Goal: Find specific page/section: Find specific page/section

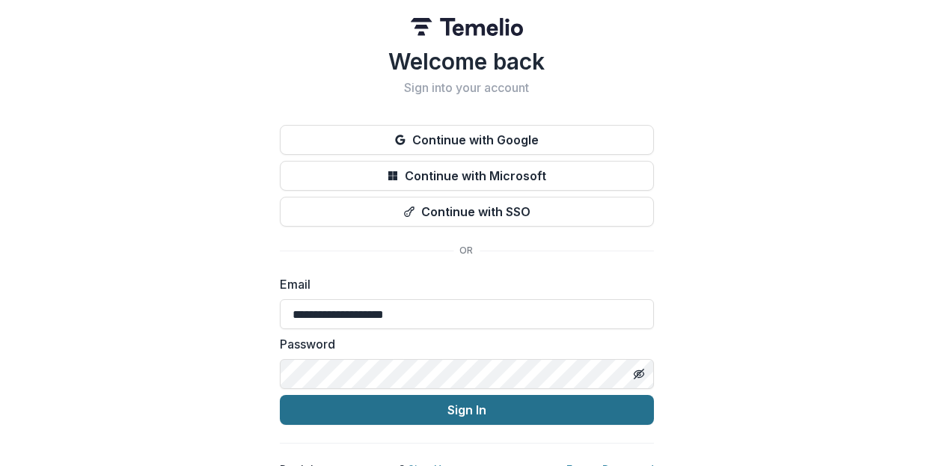
click at [520, 414] on button "Sign In" at bounding box center [467, 410] width 374 height 30
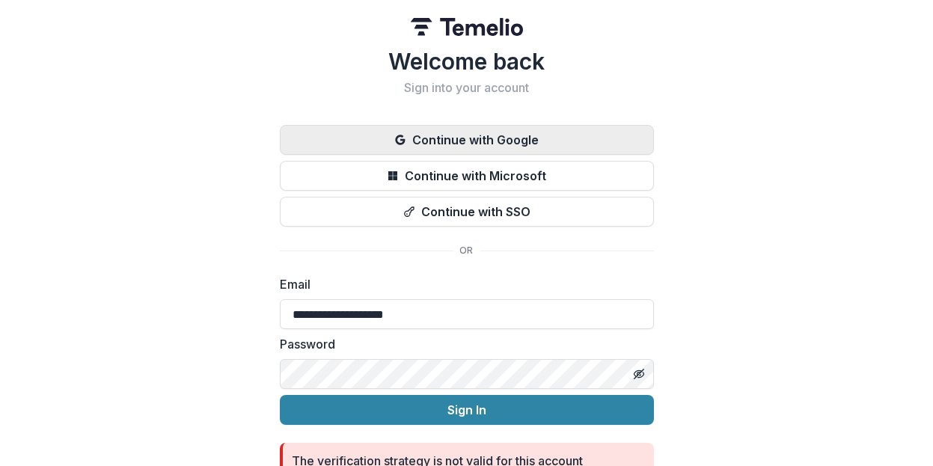
click at [544, 150] on button "Continue with Google" at bounding box center [467, 140] width 374 height 30
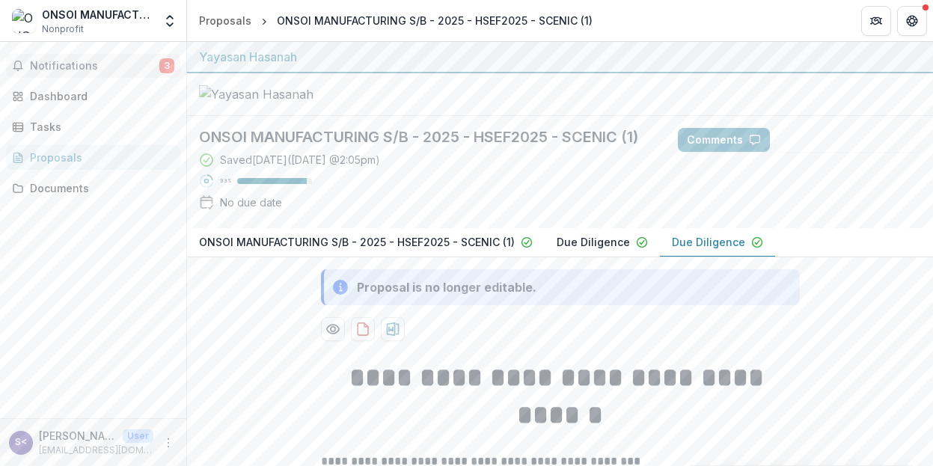
click at [137, 58] on button "Notifications 3" at bounding box center [93, 66] width 174 height 24
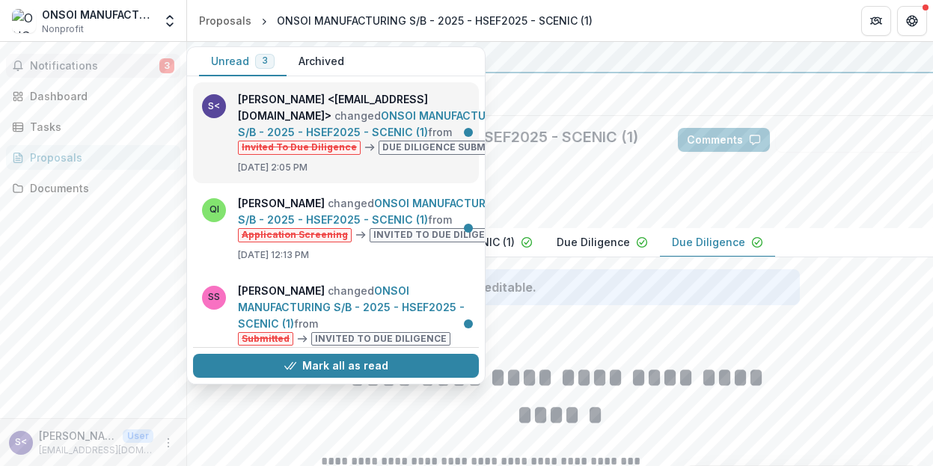
click at [391, 138] on link "ONSOI MANUFACTURING S/B - 2025 - HSEF2025 - SCENIC (1)" at bounding box center [375, 123] width 274 height 29
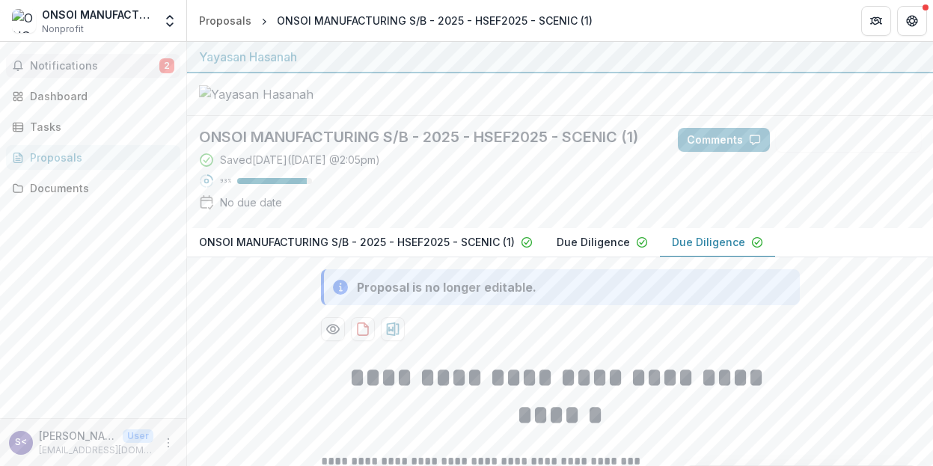
click at [94, 64] on span "Notifications" at bounding box center [94, 66] width 129 height 13
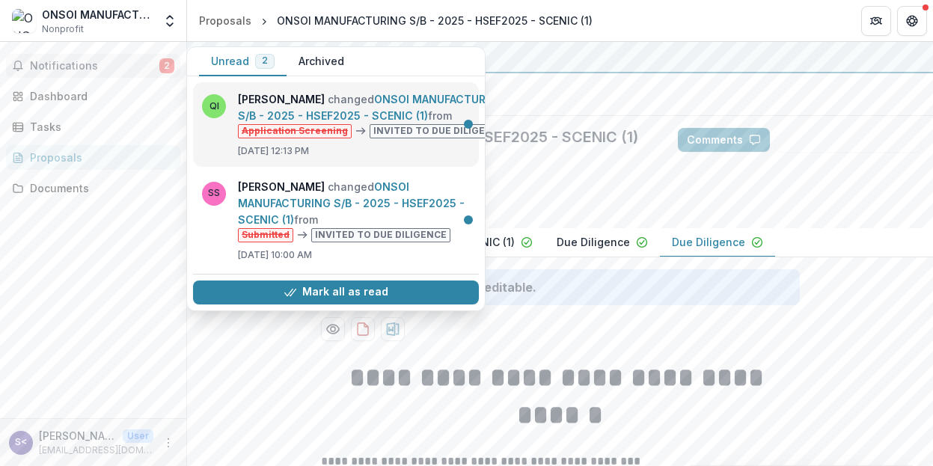
click at [391, 122] on link "ONSOI MANUFACTURING S/B - 2025 - HSEF2025 - SCENIC (1)" at bounding box center [371, 107] width 267 height 29
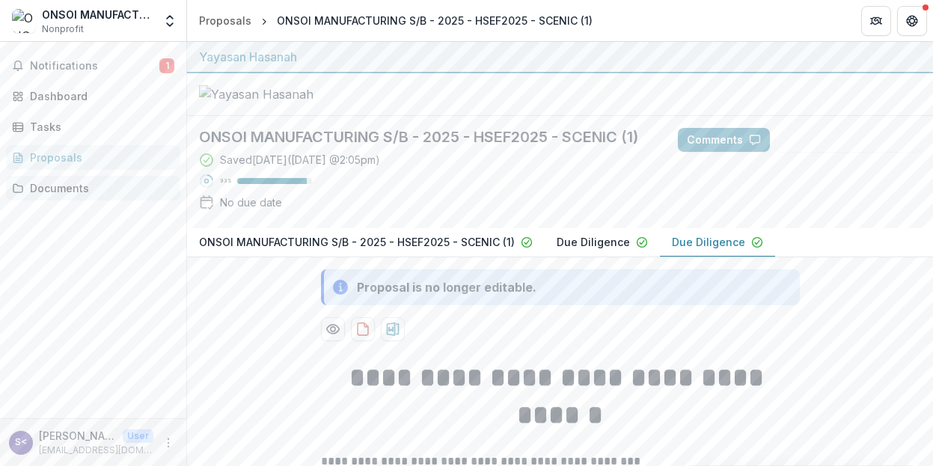
click at [71, 192] on div "Documents" at bounding box center [99, 188] width 138 height 16
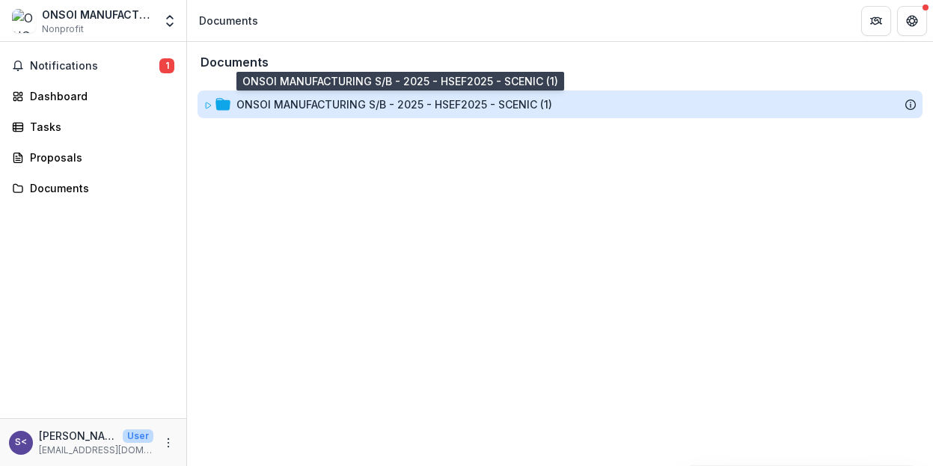
click at [397, 105] on div "ONSOI MANUFACTURING S/B - 2025 - HSEF2025 - SCENIC (1)" at bounding box center [394, 105] width 316 height 16
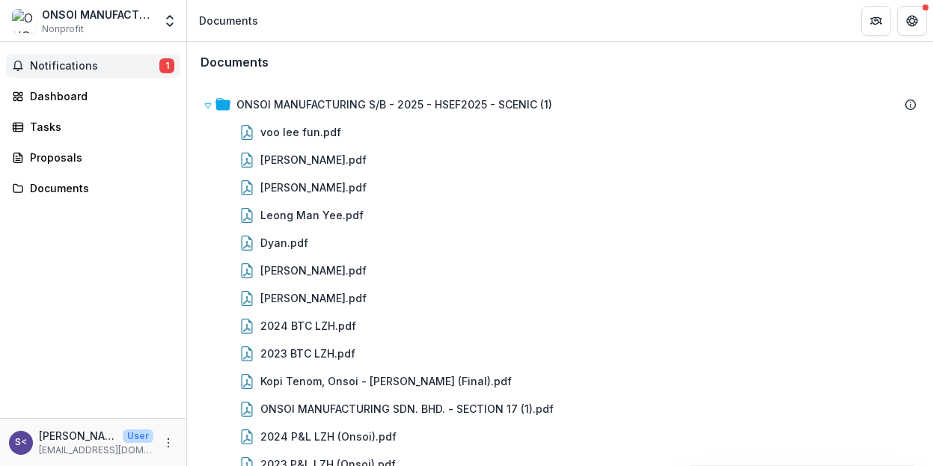
click at [76, 72] on span "Notifications" at bounding box center [94, 66] width 129 height 13
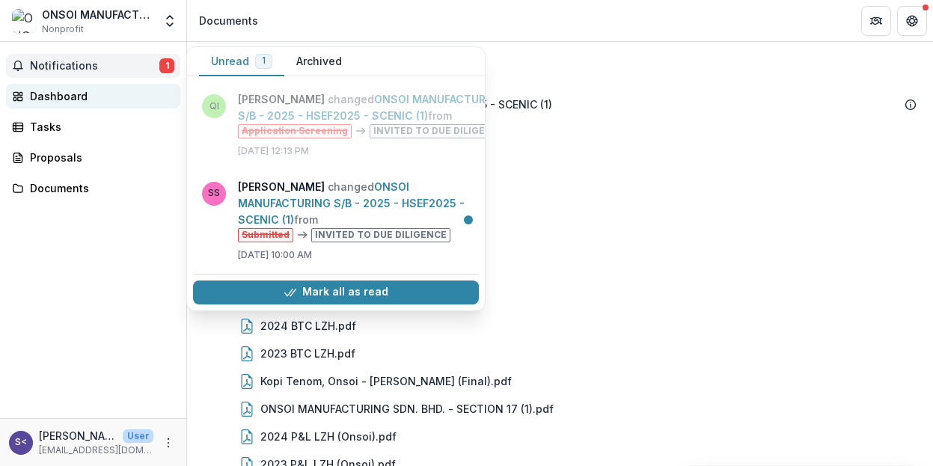
click at [52, 98] on div "Dashboard" at bounding box center [99, 96] width 138 height 16
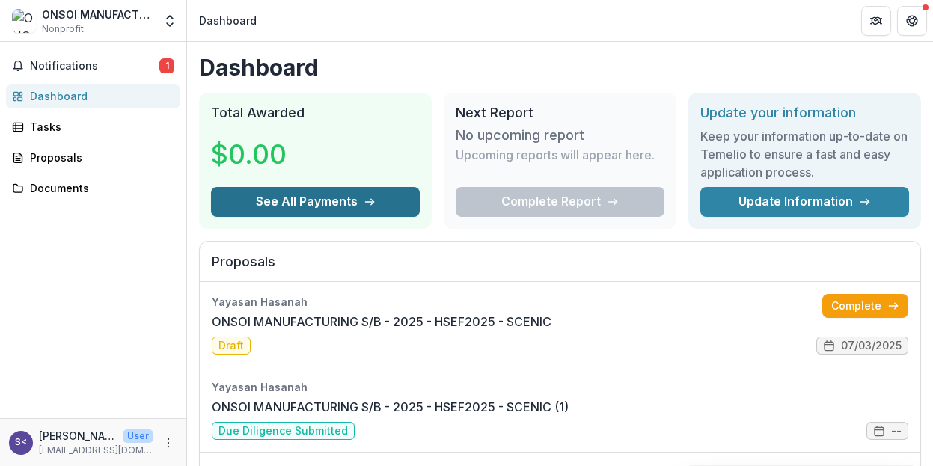
click at [280, 202] on button "See All Payments" at bounding box center [315, 202] width 209 height 30
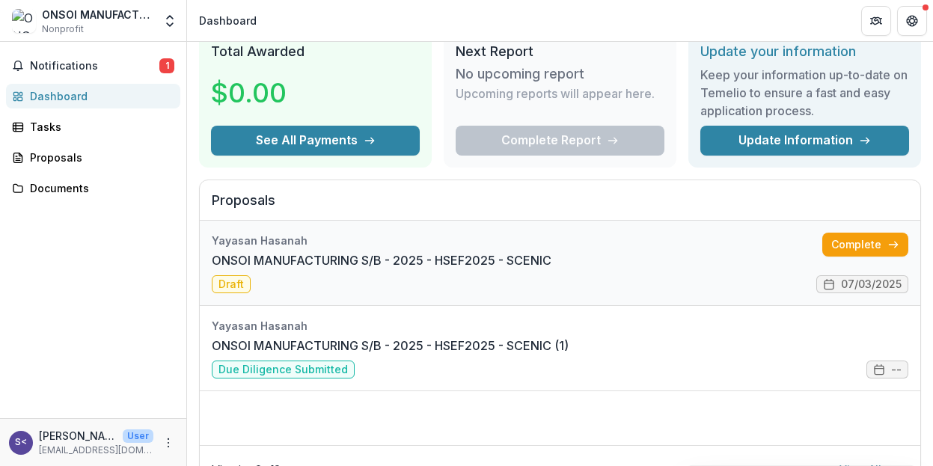
scroll to position [75, 0]
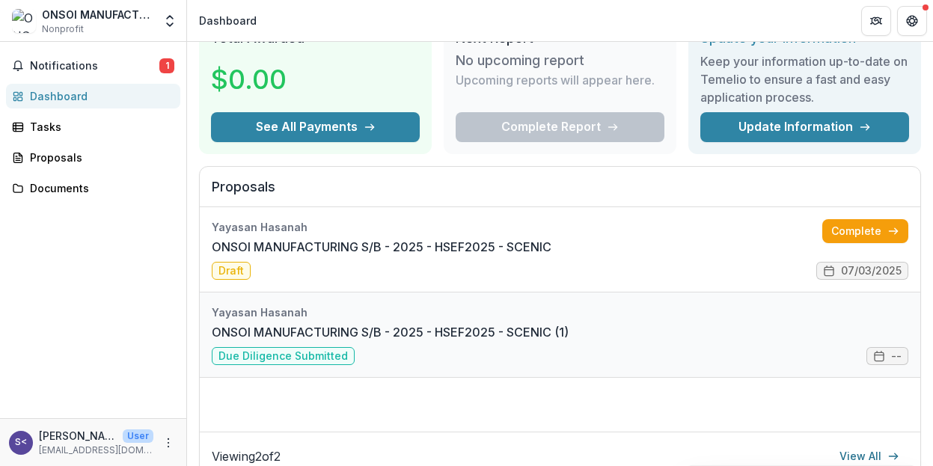
click at [569, 330] on link "ONSOI MANUFACTURING S/B - 2025 - HSEF2025 - SCENIC (1)" at bounding box center [390, 332] width 357 height 18
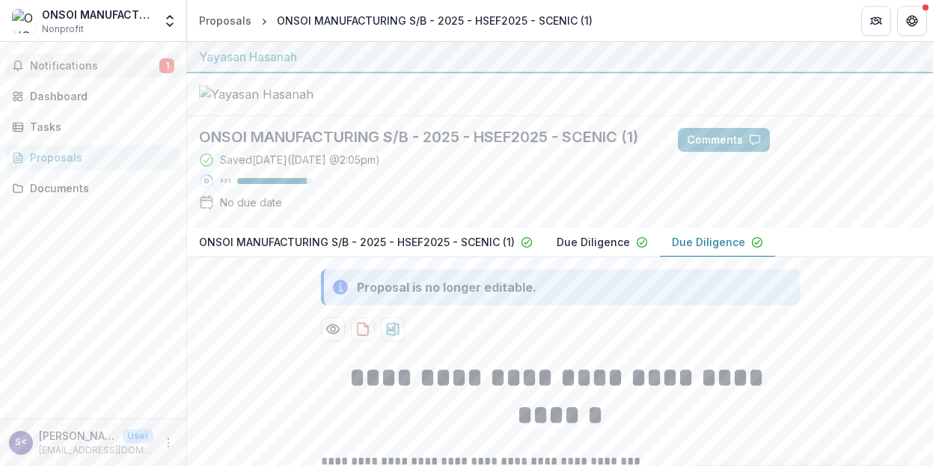
click at [109, 60] on span "Notifications" at bounding box center [94, 66] width 129 height 13
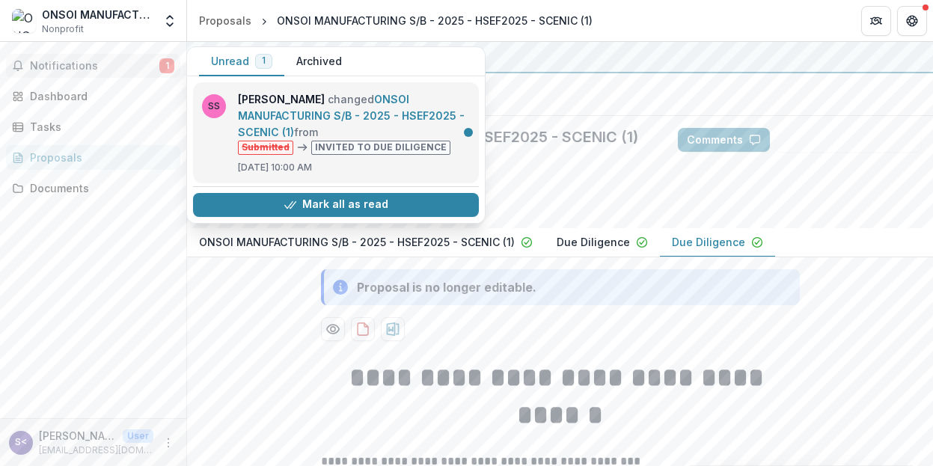
click at [388, 123] on link "ONSOI MANUFACTURING S/B - 2025 - HSEF2025 - SCENIC (1)" at bounding box center [351, 116] width 227 height 46
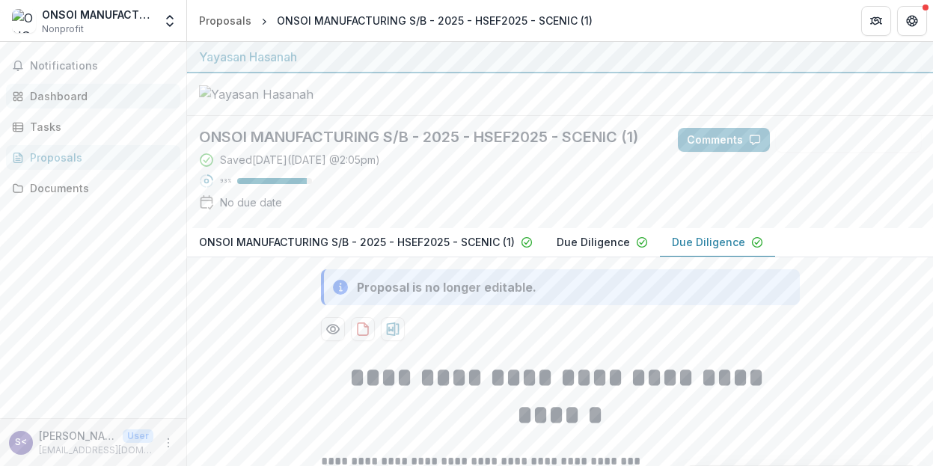
click at [69, 94] on div "Dashboard" at bounding box center [99, 96] width 138 height 16
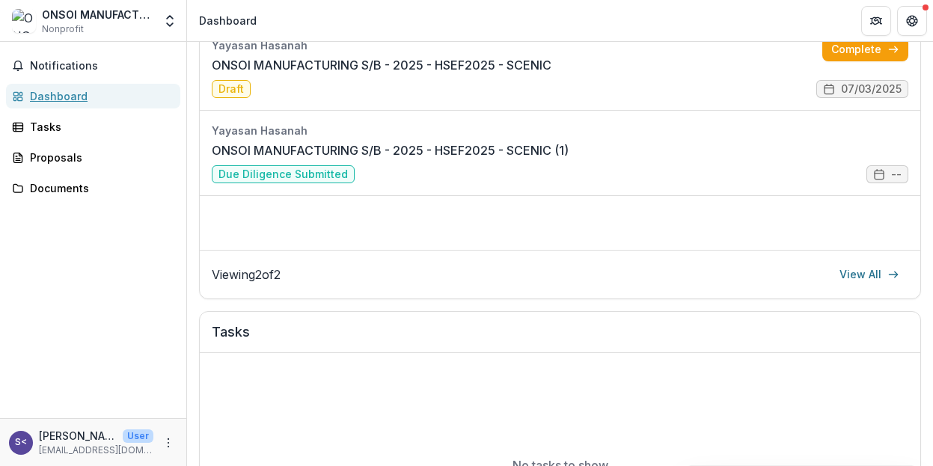
scroll to position [257, 0]
click at [872, 270] on link "View All" at bounding box center [869, 274] width 78 height 24
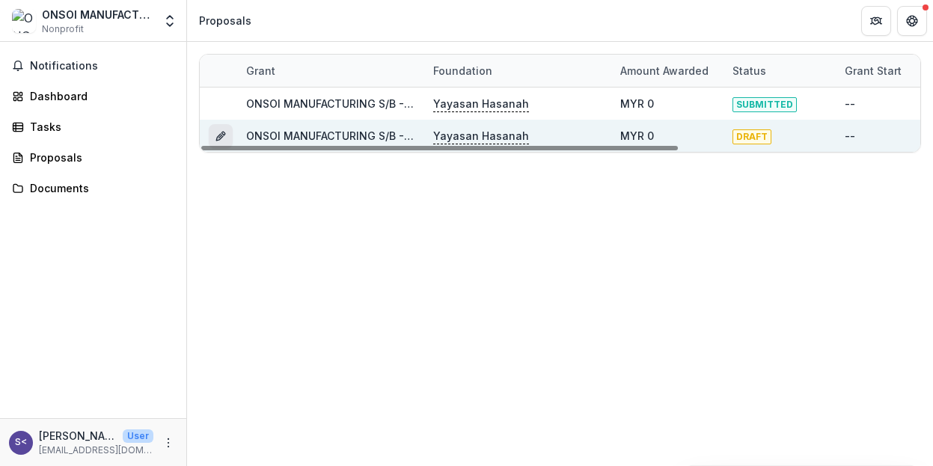
click at [221, 137] on icon "Grant 290731c1-8c92-4ce0-b6b7-de0c0c62077c" at bounding box center [221, 136] width 12 height 12
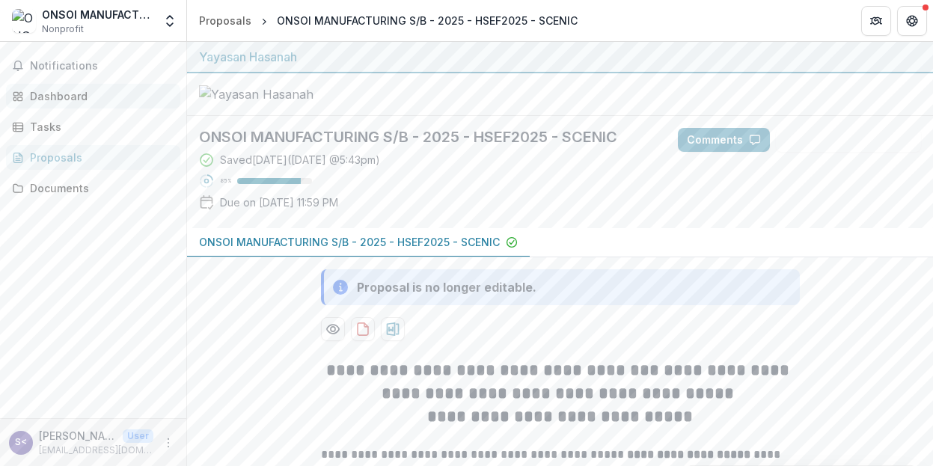
click at [96, 101] on div "Dashboard" at bounding box center [99, 96] width 138 height 16
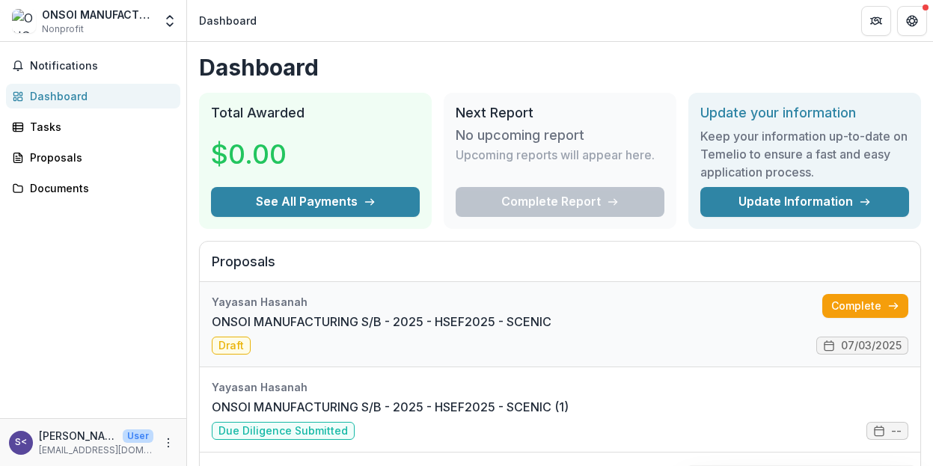
click at [425, 331] on link "ONSOI MANUFACTURING S/B - 2025 - HSEF2025 - SCENIC" at bounding box center [382, 322] width 340 height 18
click at [171, 22] on icon "Open entity switcher" at bounding box center [169, 20] width 15 height 15
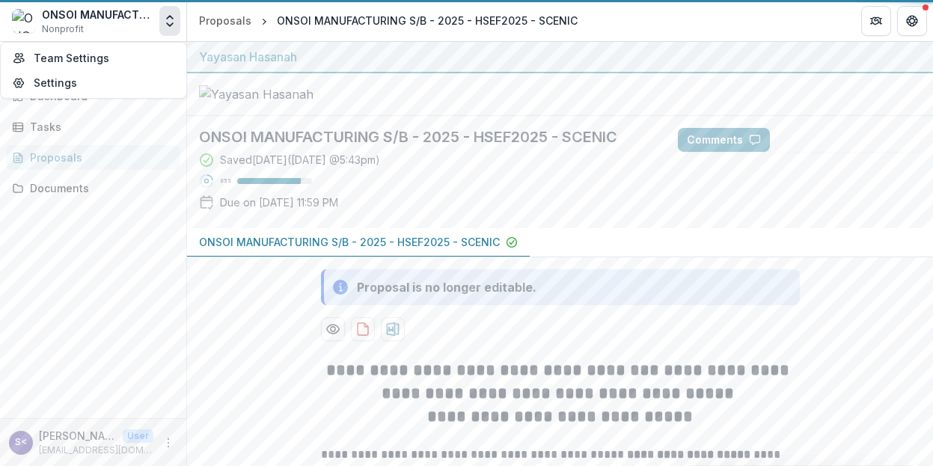
click at [171, 22] on icon "Open entity switcher" at bounding box center [169, 20] width 15 height 15
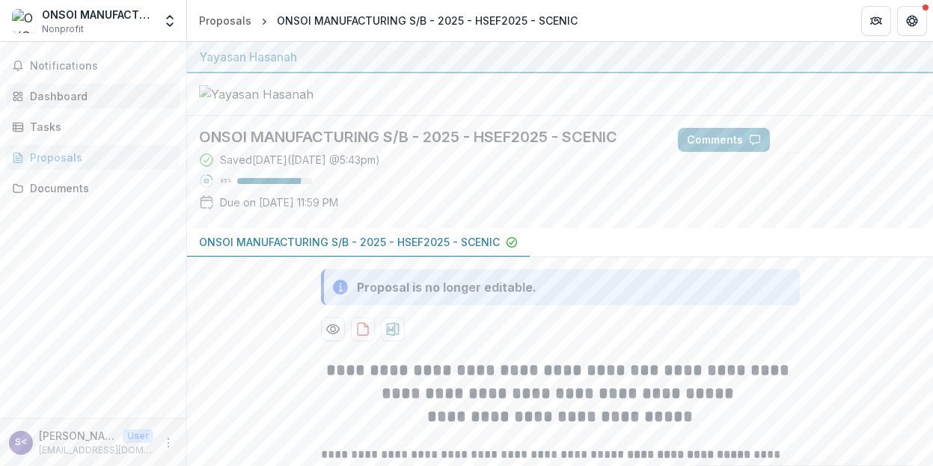
click at [121, 89] on div "Dashboard" at bounding box center [99, 96] width 138 height 16
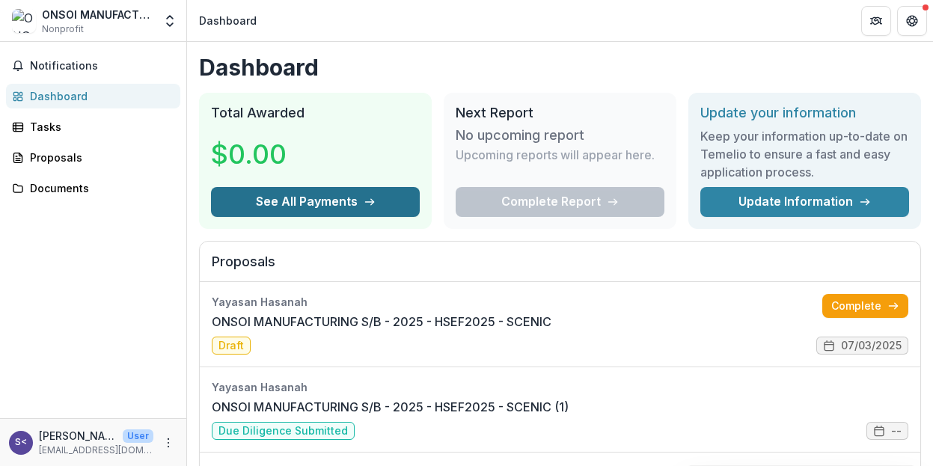
click at [295, 203] on button "See All Payments" at bounding box center [315, 202] width 209 height 30
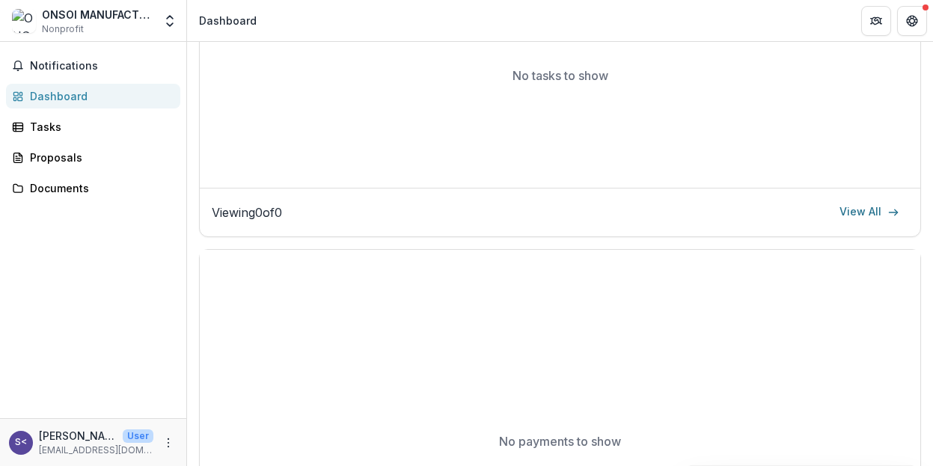
scroll to position [825, 0]
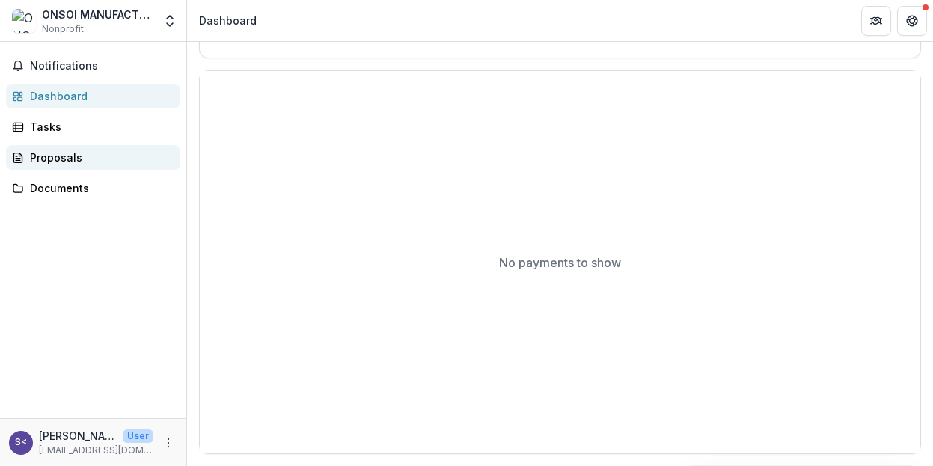
click at [84, 156] on div "Proposals" at bounding box center [99, 158] width 138 height 16
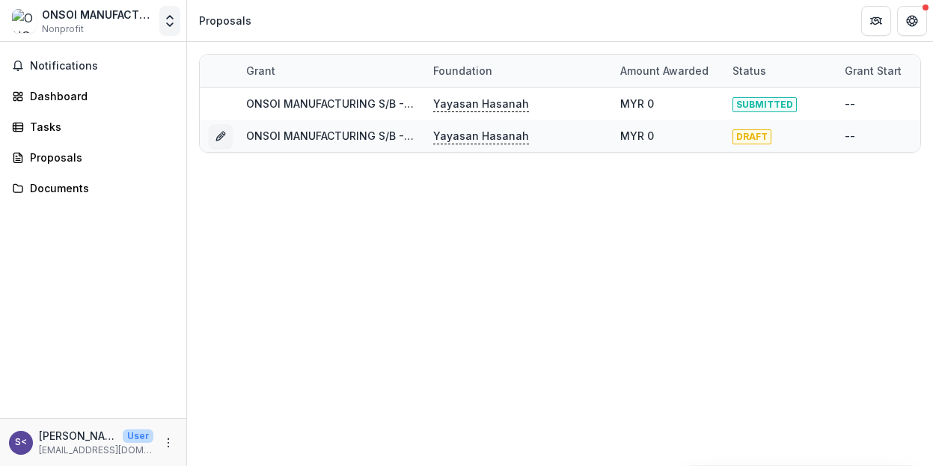
click at [172, 25] on icon "Open entity switcher" at bounding box center [169, 20] width 15 height 15
click at [106, 57] on button "Notifications" at bounding box center [93, 66] width 174 height 24
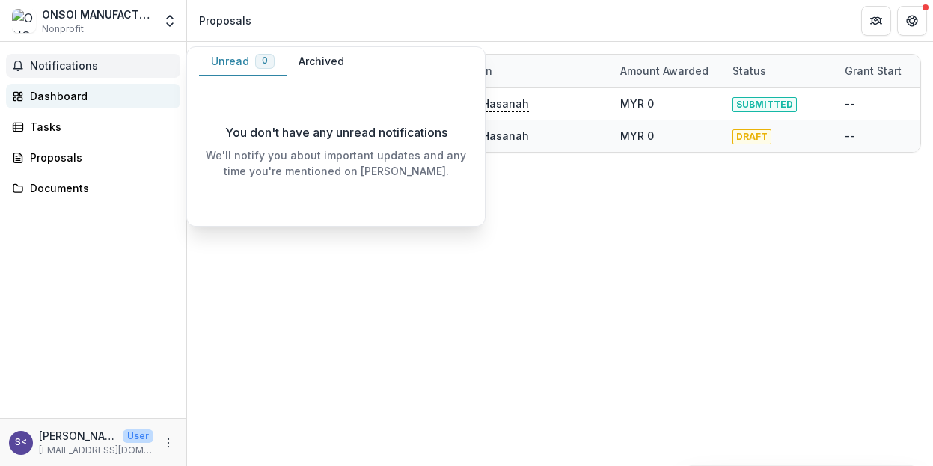
click at [86, 99] on div "Dashboard" at bounding box center [99, 96] width 138 height 16
